Goal: Navigation & Orientation: Find specific page/section

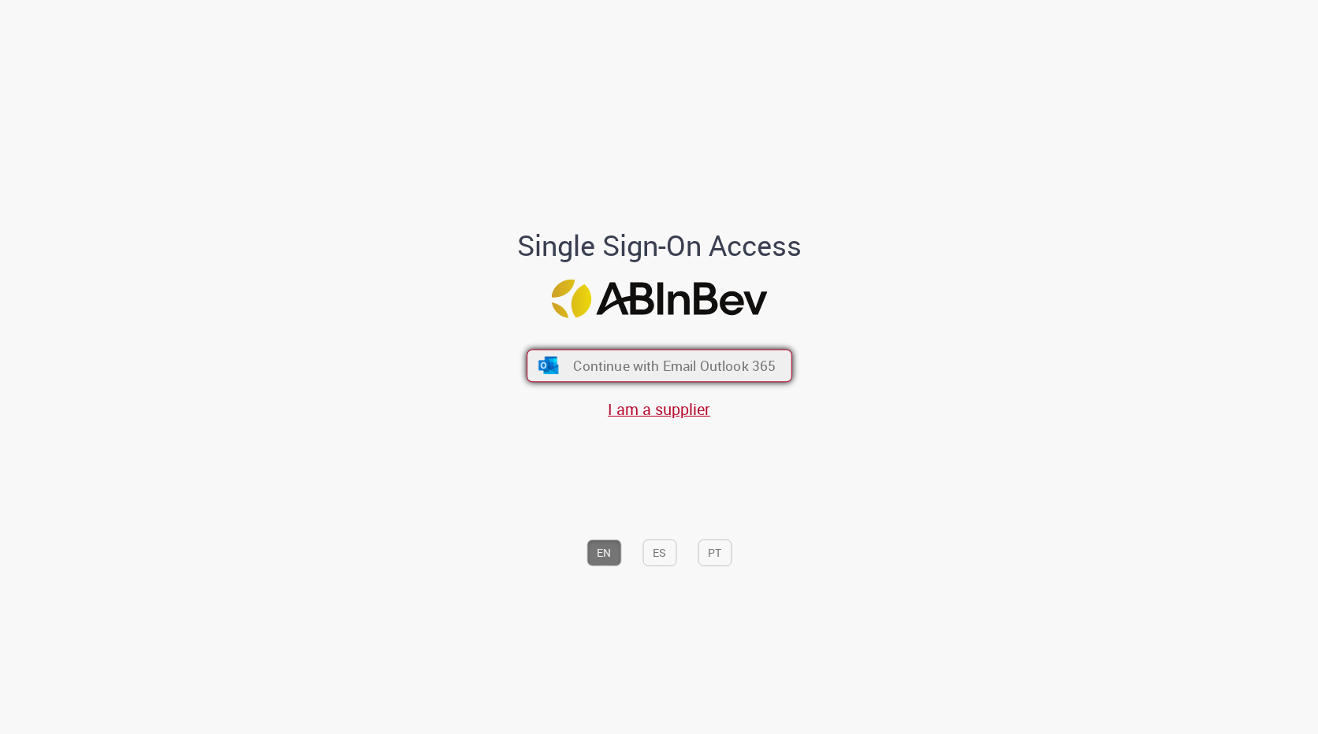
click at [738, 357] on span "Continue with Email Outlook 365" at bounding box center [674, 366] width 203 height 18
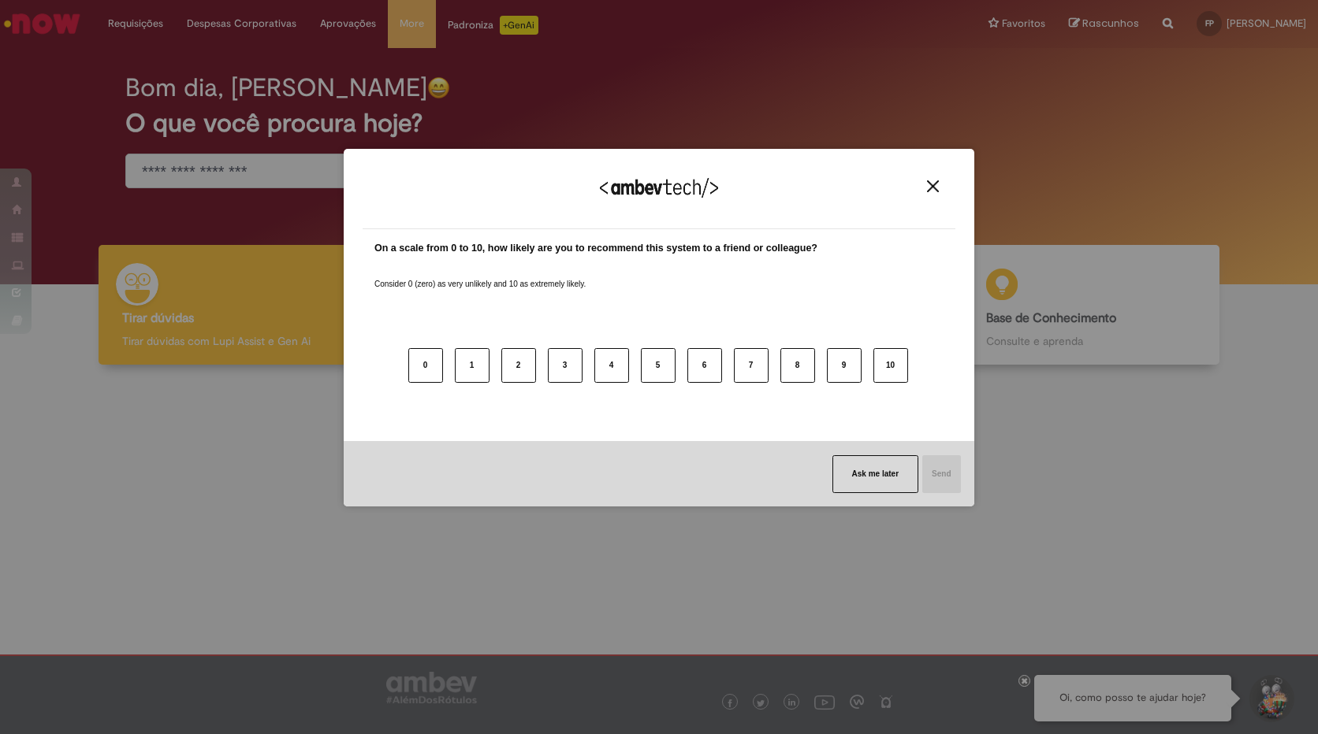
click at [133, 140] on div "We appreciate your feedback! On a scale from 0 to 10, how likely are you to rec…" at bounding box center [659, 367] width 1318 height 734
click at [942, 185] on button "Close" at bounding box center [932, 186] width 21 height 13
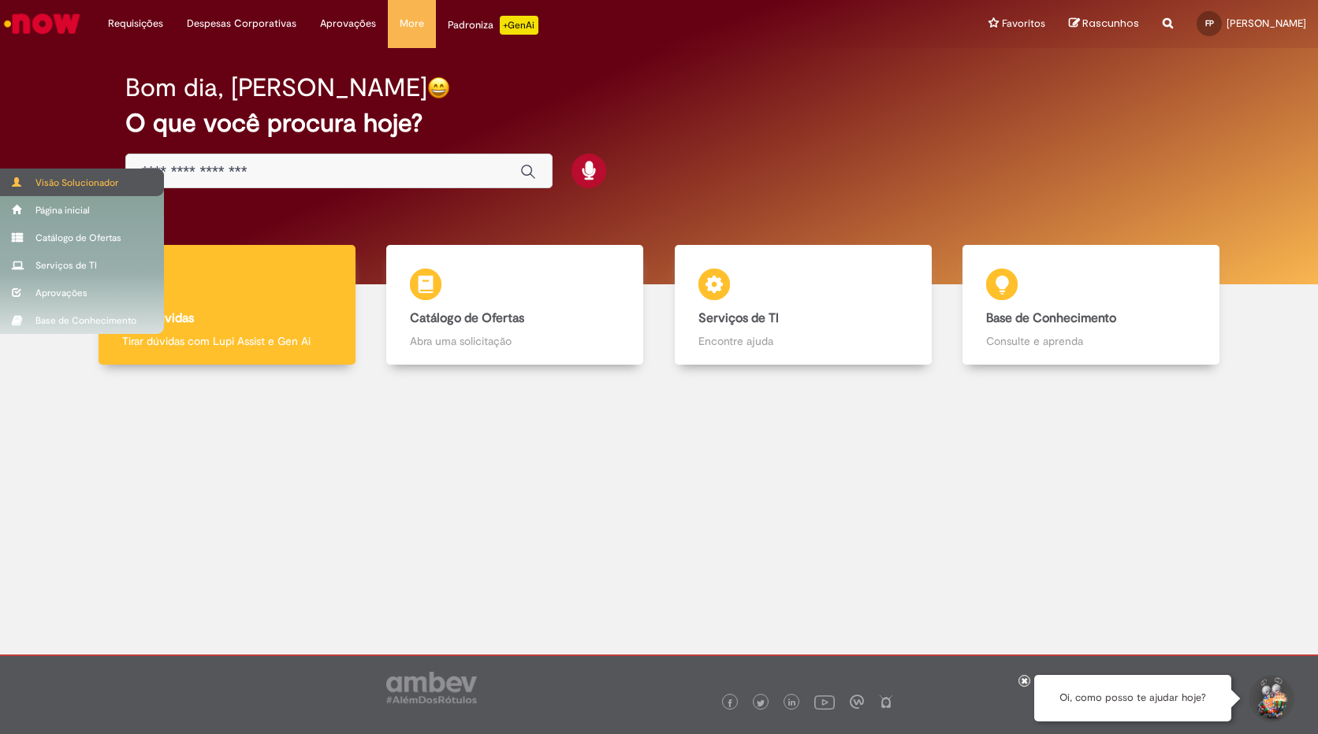
click at [132, 184] on div "Visão Solucionador" at bounding box center [82, 183] width 164 height 28
